Goal: Task Accomplishment & Management: Manage account settings

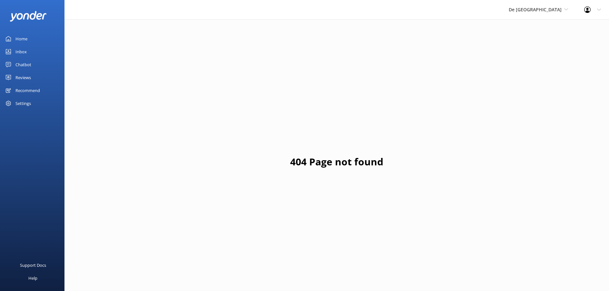
click at [22, 53] on div "Inbox" at bounding box center [20, 51] width 11 height 13
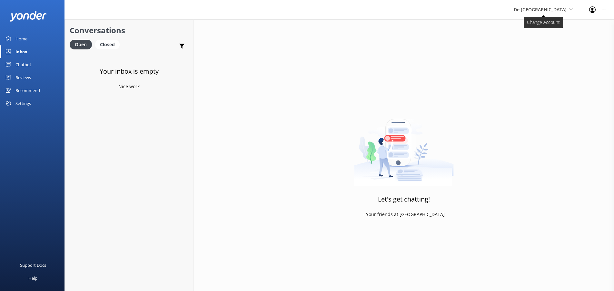
click at [569, 9] on icon at bounding box center [571, 9] width 4 height 4
click at [543, 42] on link "Aruba's Activities Expert" at bounding box center [538, 42] width 65 height 15
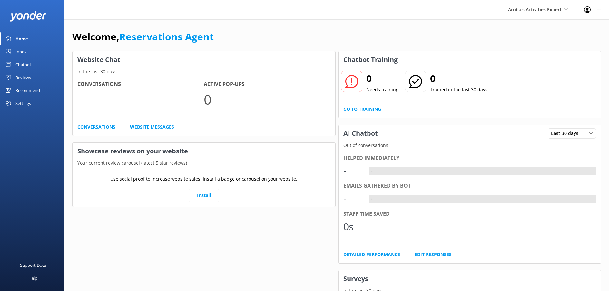
click at [19, 54] on div "Inbox" at bounding box center [20, 51] width 11 height 13
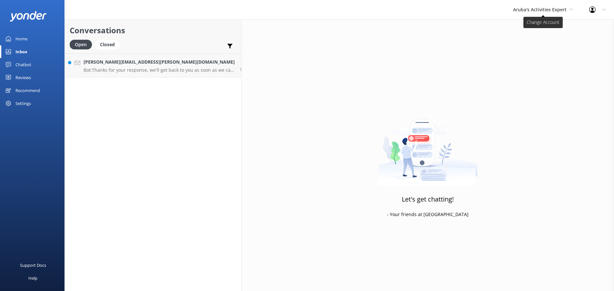
click at [570, 11] on icon at bounding box center [571, 9] width 4 height 4
click at [103, 69] on p "Bot: Thanks for your response, we'll get back to you as soon as we can during o…" at bounding box center [159, 70] width 151 height 6
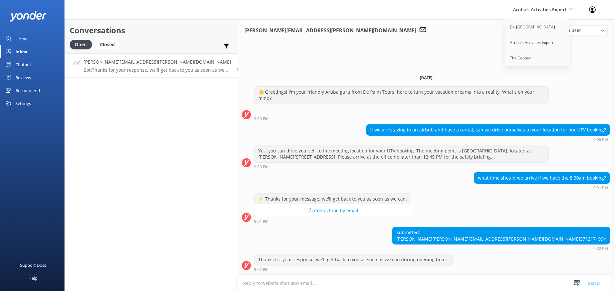
click at [582, 86] on div "👋 Greetings! I'm your friendly Aruba guru from De Palm Tours, here to turn your…" at bounding box center [426, 103] width 376 height 35
click at [440, 5] on div "Aruba's Activities Expert [GEOGRAPHIC_DATA] [GEOGRAPHIC_DATA]'s Activities Expe…" at bounding box center [307, 9] width 614 height 19
click at [153, 61] on h4 "[PERSON_NAME][EMAIL_ADDRESS][PERSON_NAME][DOMAIN_NAME]" at bounding box center [158, 61] width 148 height 7
click at [534, 63] on link "The Captain" at bounding box center [537, 57] width 65 height 15
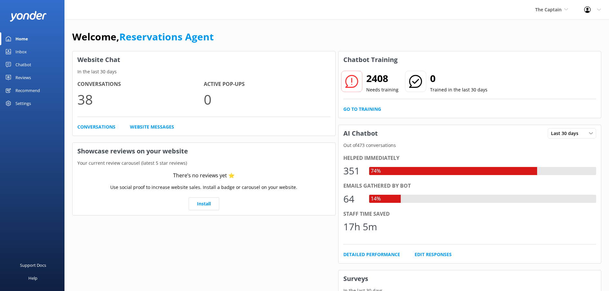
click at [15, 55] on link "Inbox" at bounding box center [32, 51] width 65 height 13
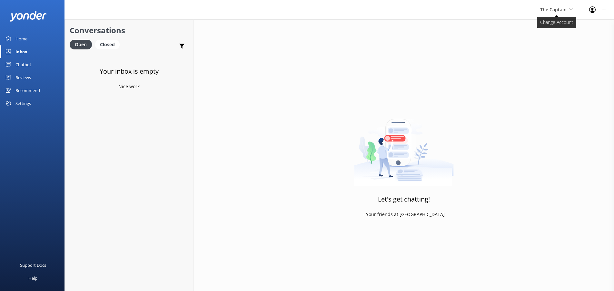
click at [568, 10] on span "The Captain" at bounding box center [556, 9] width 33 height 7
click at [548, 41] on link "Aruba's Activities Expert" at bounding box center [564, 42] width 65 height 15
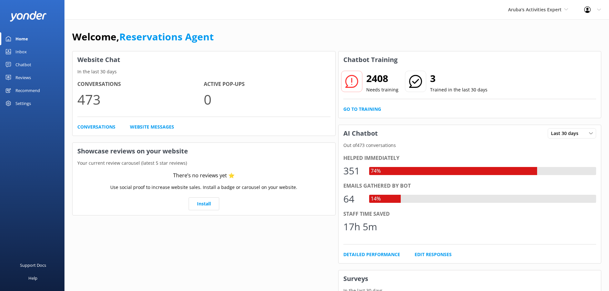
click at [21, 53] on div "Inbox" at bounding box center [20, 51] width 11 height 13
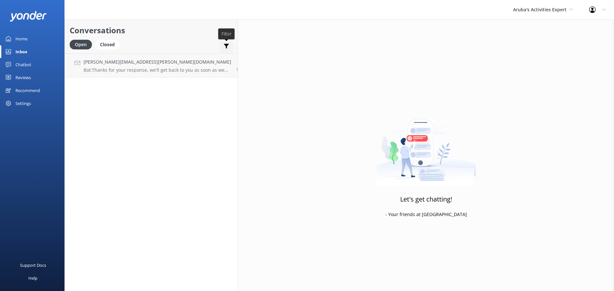
click at [224, 46] on use at bounding box center [226, 46] width 5 height 5
click at [242, 52] on div "Let's get chatting! - Your friends at [GEOGRAPHIC_DATA]" at bounding box center [426, 164] width 376 height 291
click at [145, 72] on p "Bot: Thanks for your response, we'll get back to you as soon as we can during o…" at bounding box center [158, 70] width 148 height 6
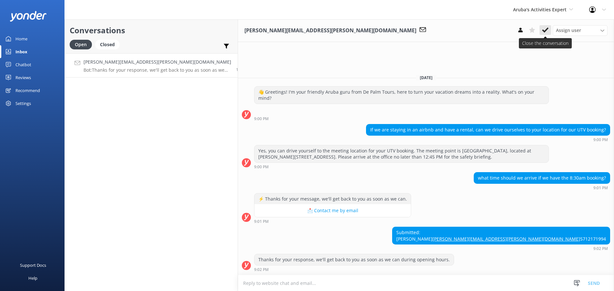
click at [543, 27] on icon at bounding box center [545, 30] width 6 height 6
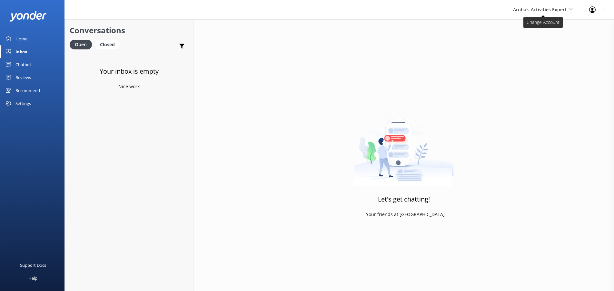
click at [572, 10] on icon at bounding box center [571, 9] width 4 height 4
click at [519, 56] on link "The Captain" at bounding box center [537, 57] width 65 height 15
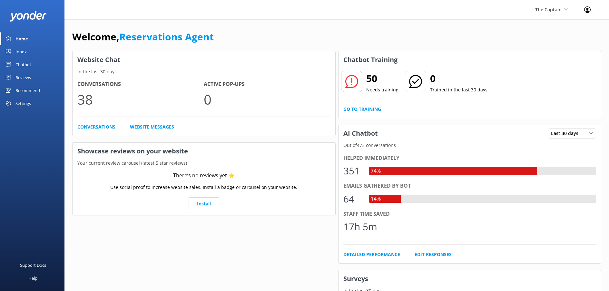
click at [19, 50] on div "Inbox" at bounding box center [20, 51] width 11 height 13
